Goal: Find specific page/section: Find specific page/section

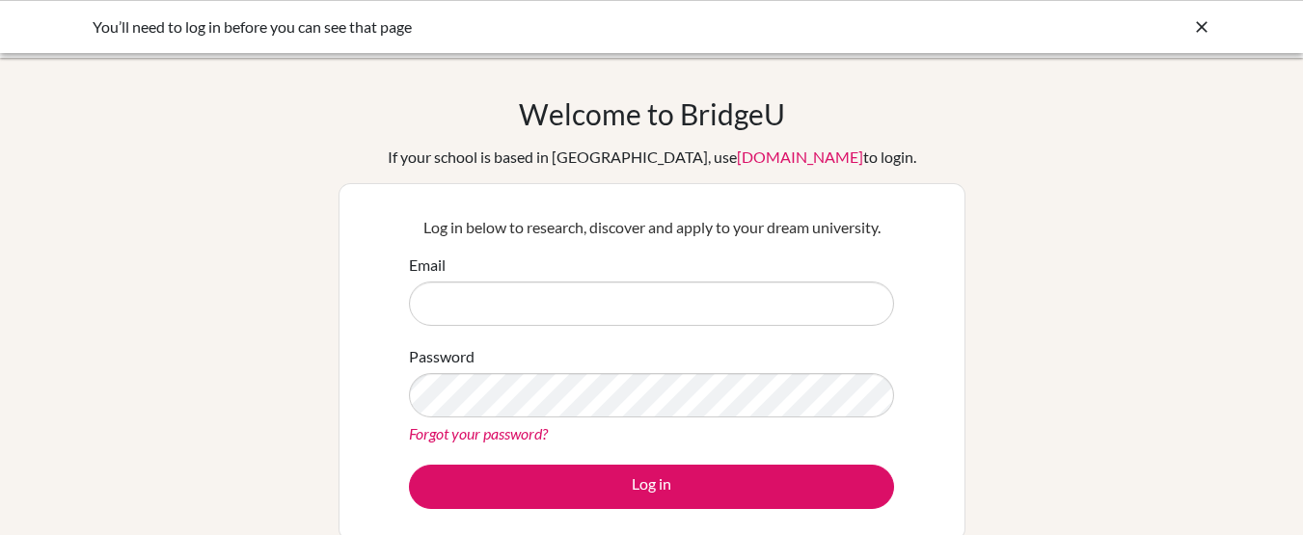
type input "[EMAIL_ADDRESS][DOMAIN_NAME]"
click at [660, 515] on div "Log in below to research, discover and apply to your dream university. Email [E…" at bounding box center [651, 361] width 509 height 317
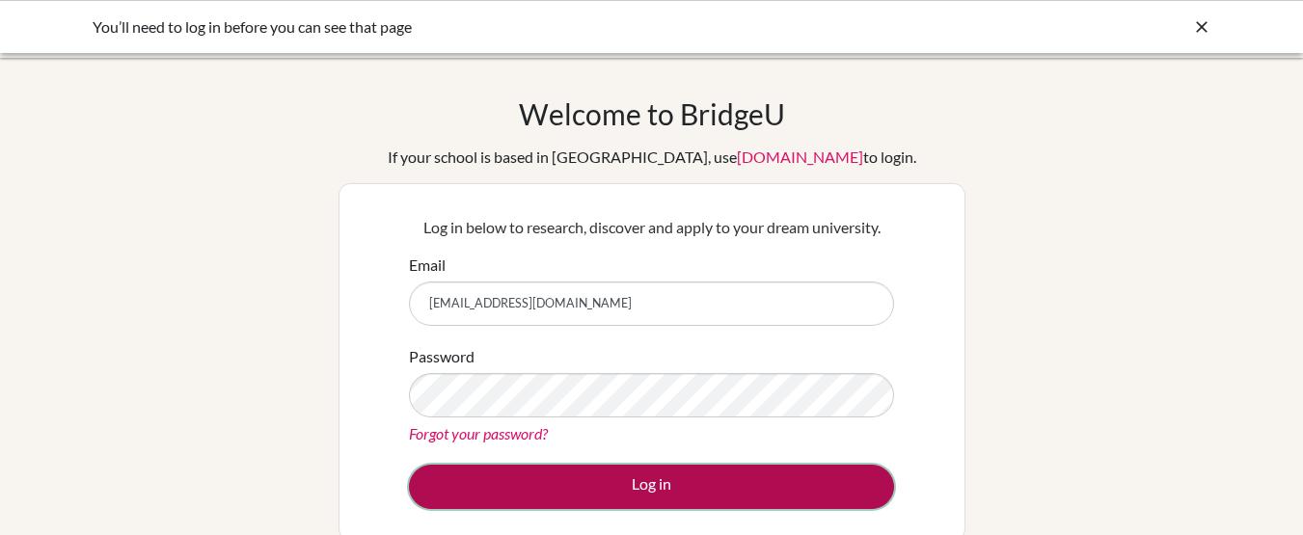
click at [643, 496] on button "Log in" at bounding box center [651, 487] width 485 height 44
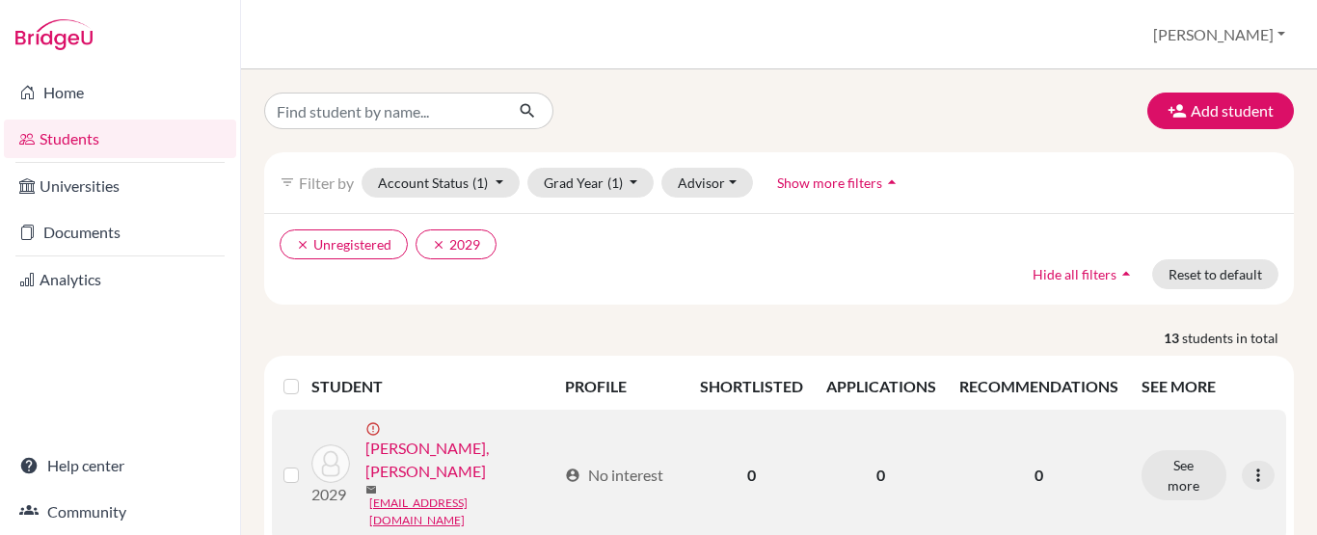
scroll to position [291, 0]
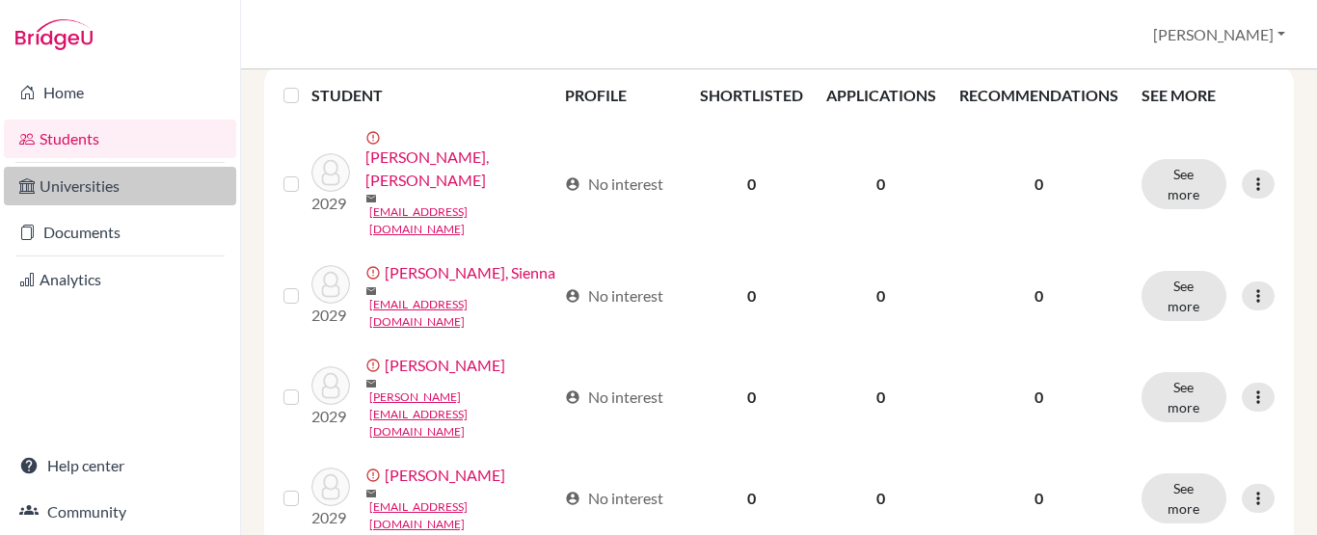
click at [85, 175] on link "Universities" at bounding box center [120, 186] width 232 height 39
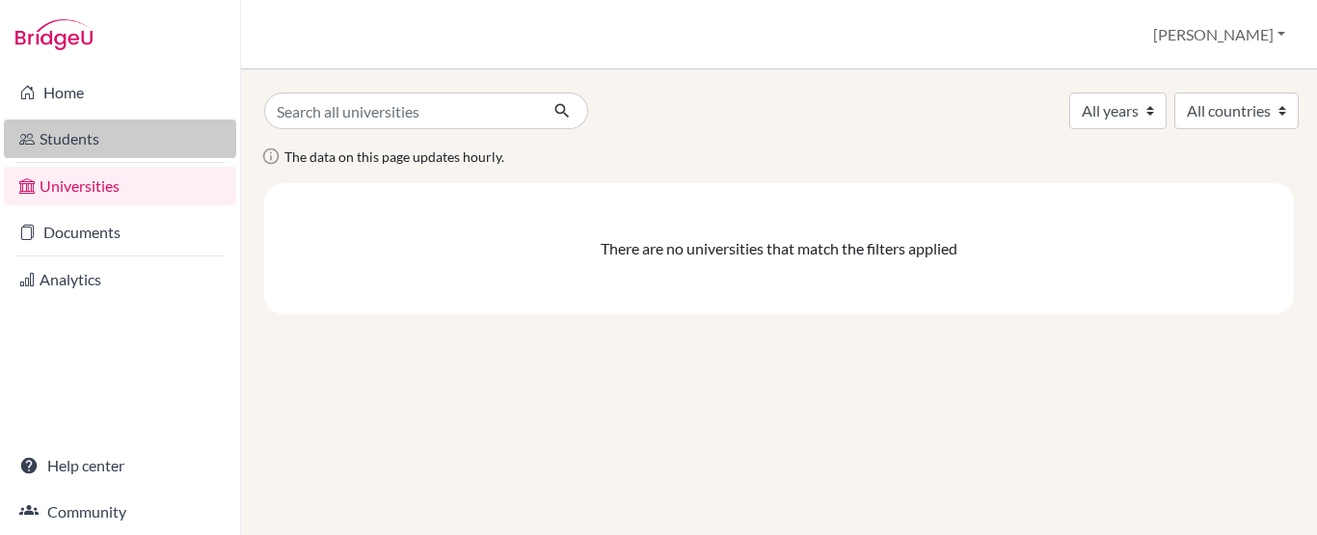
click at [78, 129] on link "Students" at bounding box center [120, 139] width 232 height 39
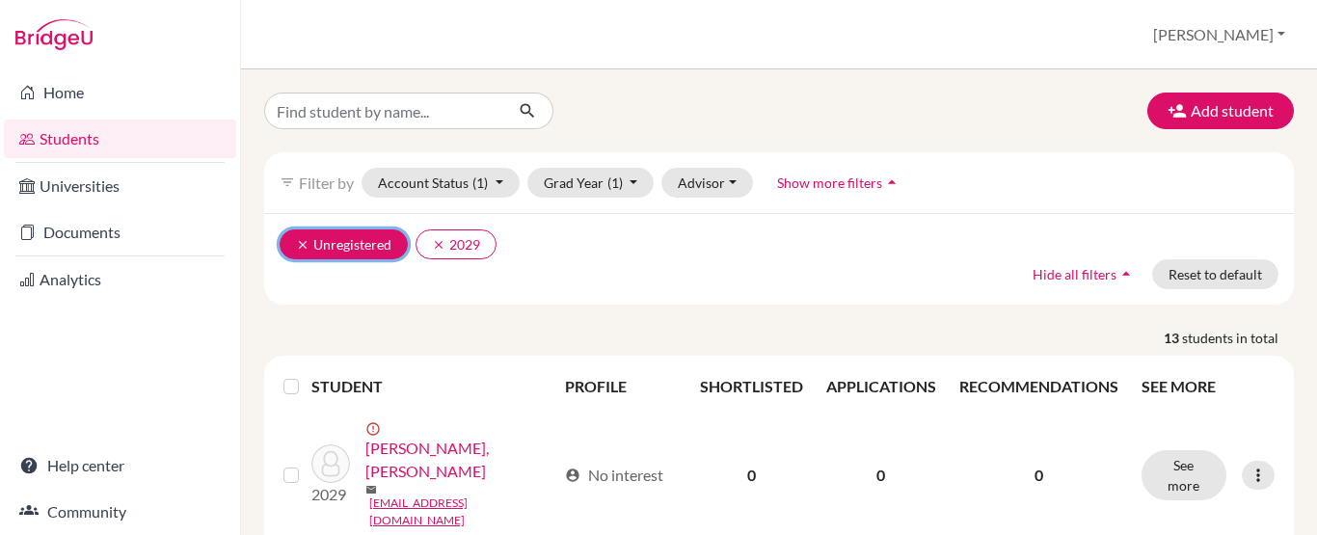
click at [377, 242] on button "clear Unregistered" at bounding box center [344, 244] width 128 height 30
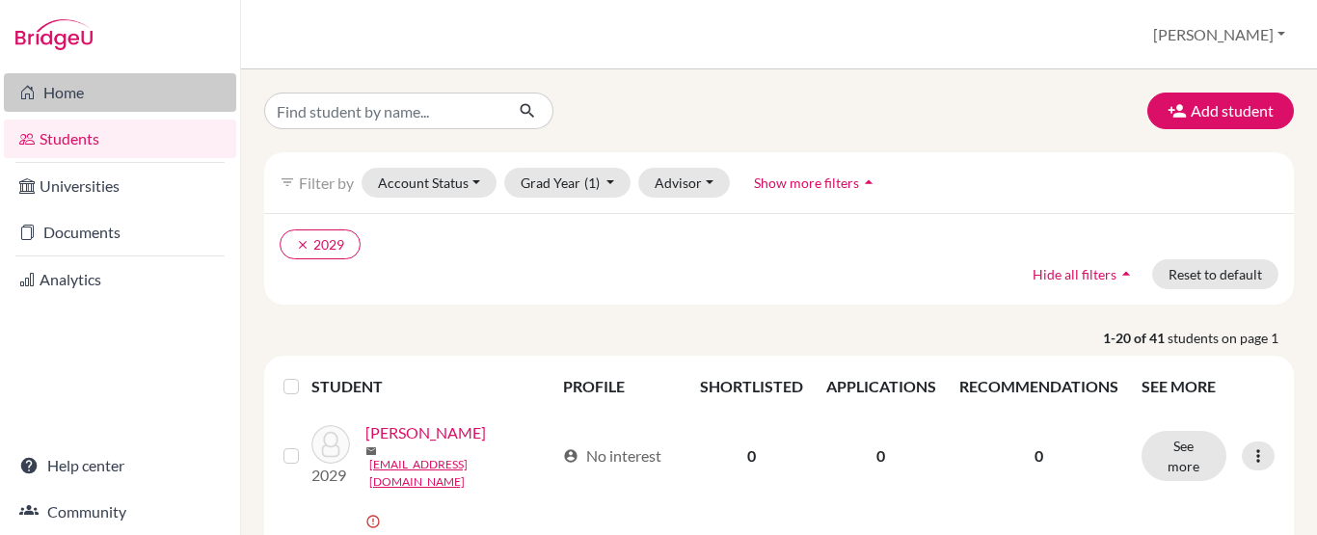
click at [75, 92] on link "Home" at bounding box center [120, 92] width 232 height 39
